Goal: Information Seeking & Learning: Understand process/instructions

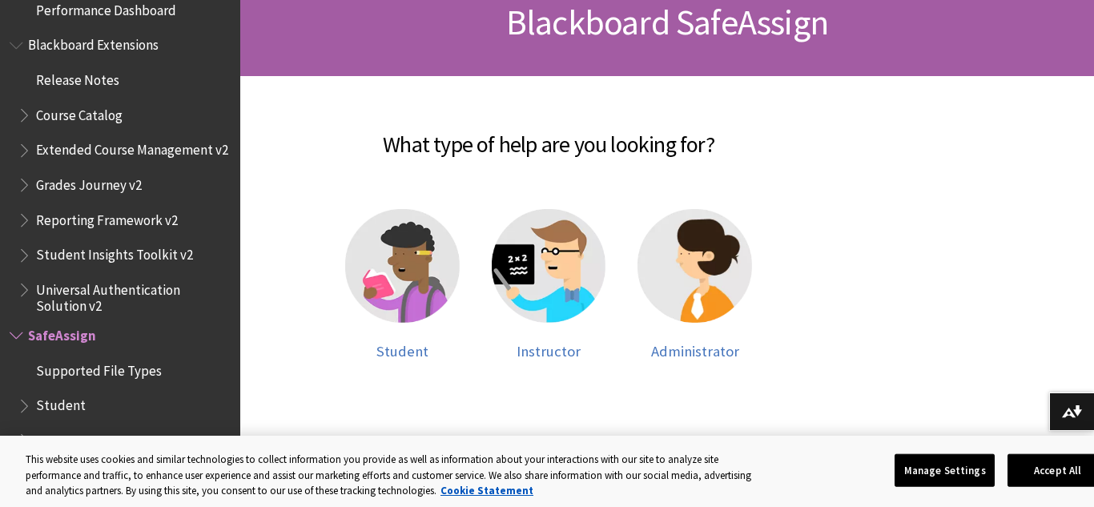
scroll to position [259, 0]
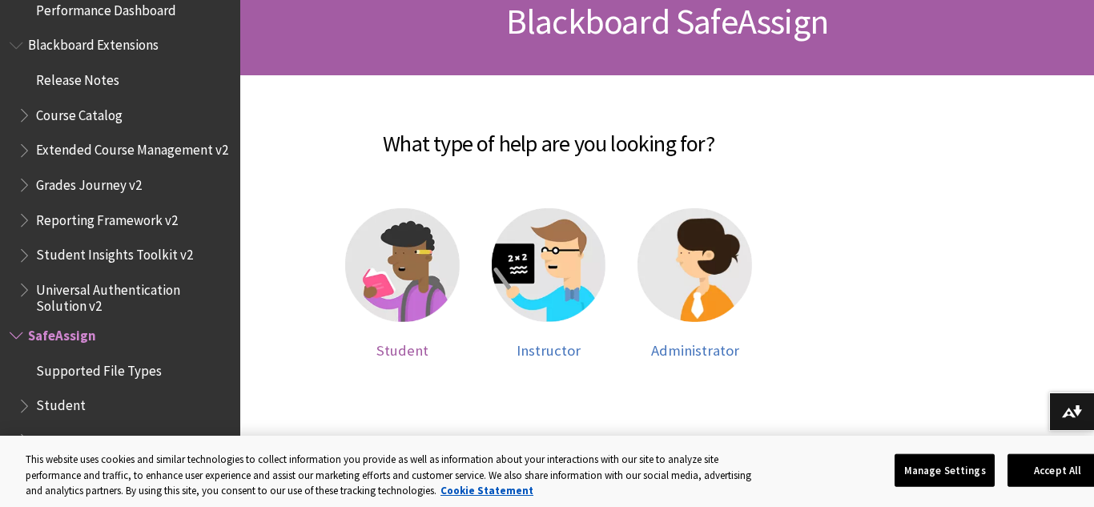
click at [397, 310] on img at bounding box center [402, 265] width 114 height 114
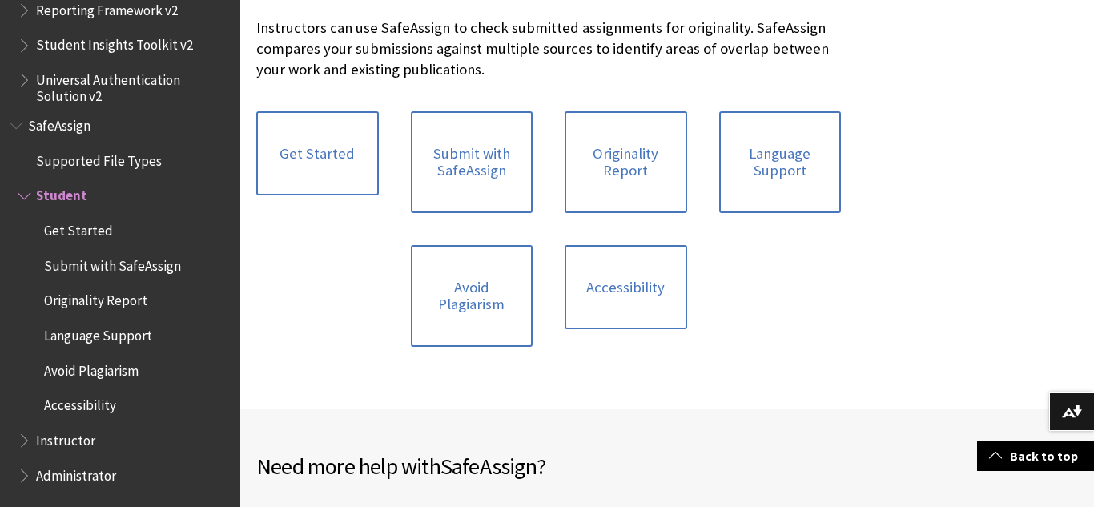
scroll to position [366, 0]
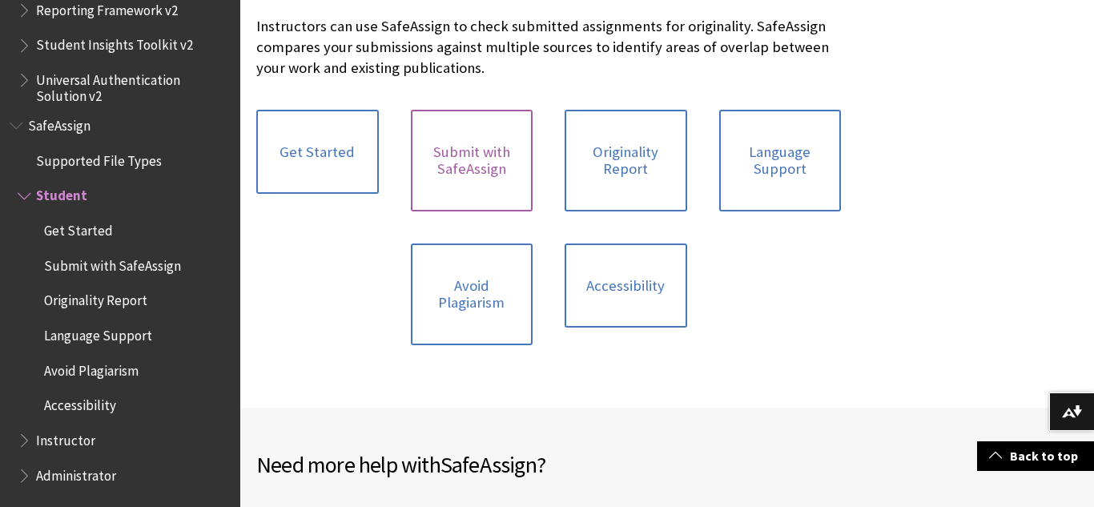
click at [491, 200] on link "Submit with SafeAssign" at bounding box center [472, 161] width 123 height 102
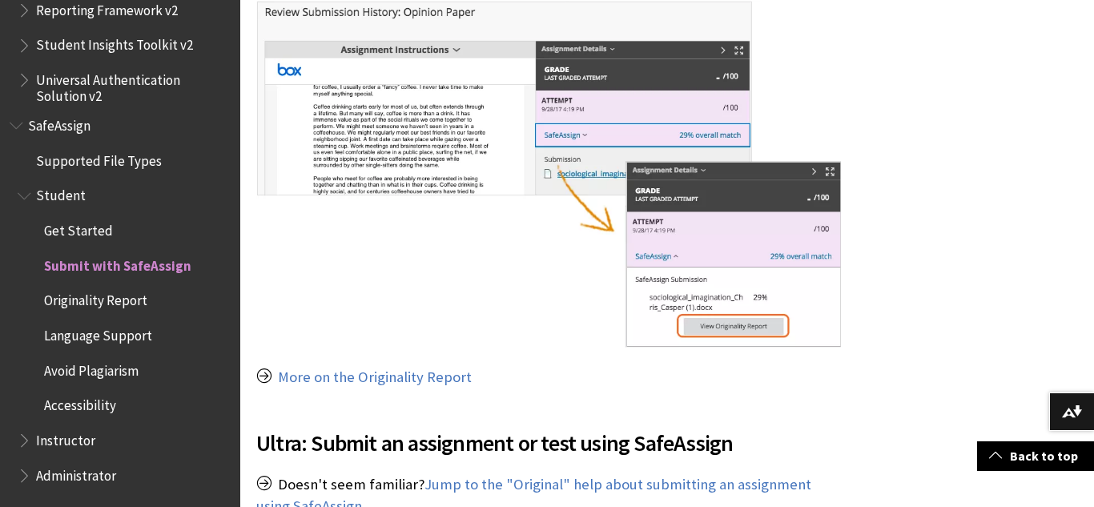
scroll to position [1508, 0]
